Goal: Find specific page/section: Find specific page/section

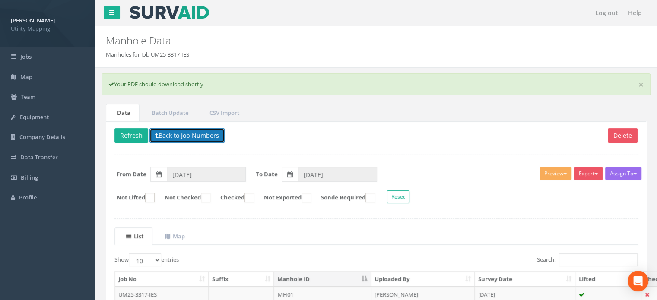
click at [174, 133] on button "Back to Job Numbers" at bounding box center [186, 135] width 75 height 15
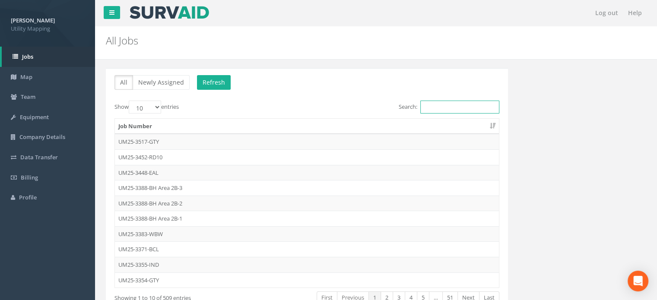
click at [435, 105] on input "Search:" at bounding box center [459, 107] width 79 height 13
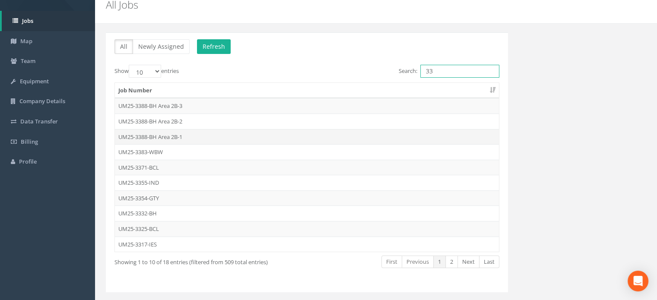
scroll to position [36, 0]
type input "3"
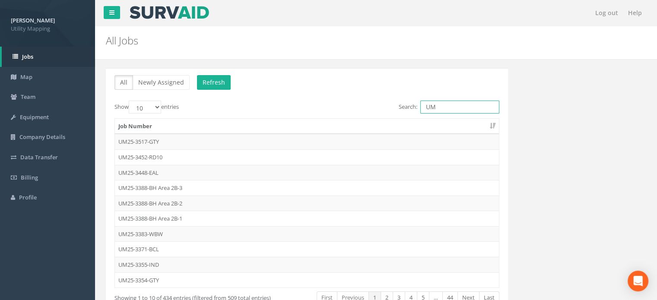
type input "U"
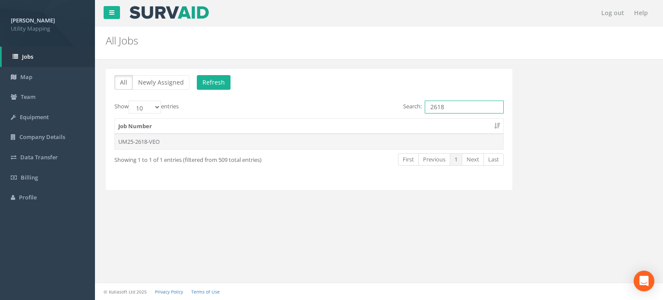
type input "2618"
click at [303, 144] on td "UM25-2618-VEO" at bounding box center [309, 142] width 389 height 16
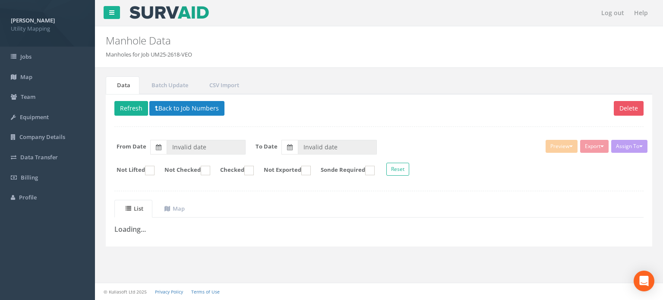
type input "[DATE]"
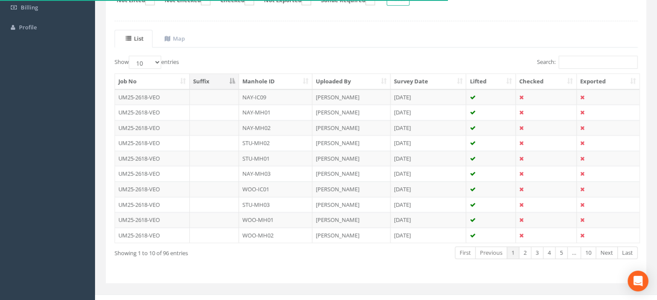
scroll to position [171, 0]
click at [270, 79] on th "Manhole ID" at bounding box center [275, 81] width 73 height 16
